Goal: Download file/media

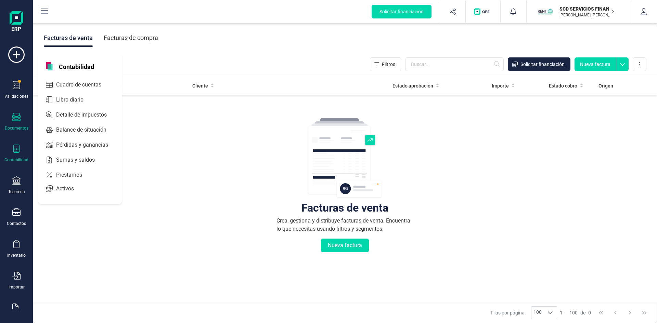
scroll to position [18, 0]
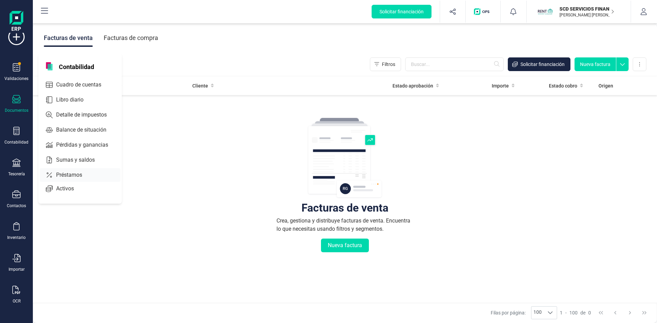
click at [66, 174] on span "Préstamos" at bounding box center [73, 175] width 41 height 8
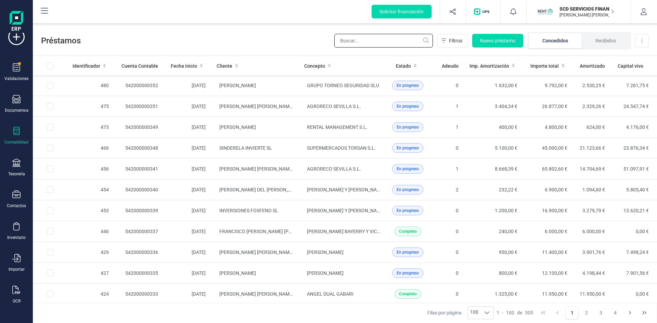
click at [366, 39] on input "text" at bounding box center [383, 41] width 99 height 14
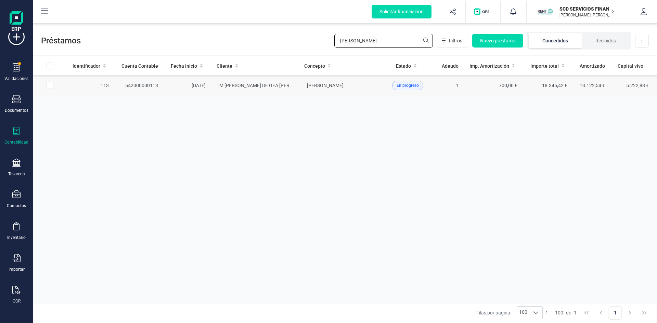
type input "[PERSON_NAME]"
click at [551, 86] on td "18.345,42 €" at bounding box center [548, 85] width 50 height 21
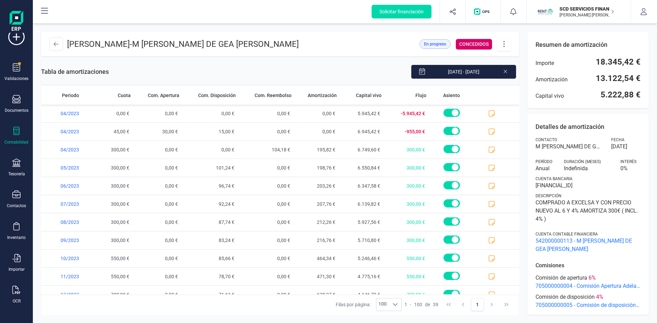
click at [504, 46] on icon at bounding box center [503, 44] width 13 height 8
click at [526, 90] on span "Descargar en PDF" at bounding box center [542, 91] width 63 height 5
